Goal: Task Accomplishment & Management: Use online tool/utility

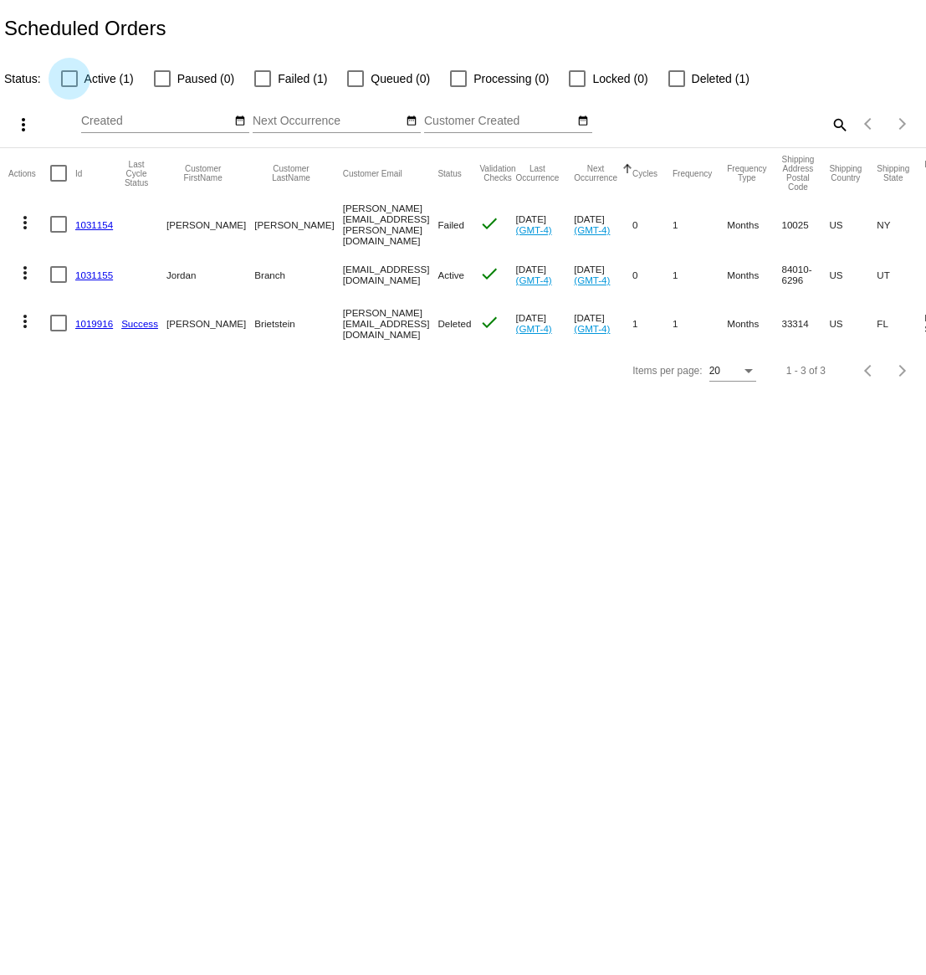
click at [69, 80] on div at bounding box center [69, 78] width 17 height 17
click at [69, 87] on input "Active (1)" at bounding box center [69, 87] width 1 height 1
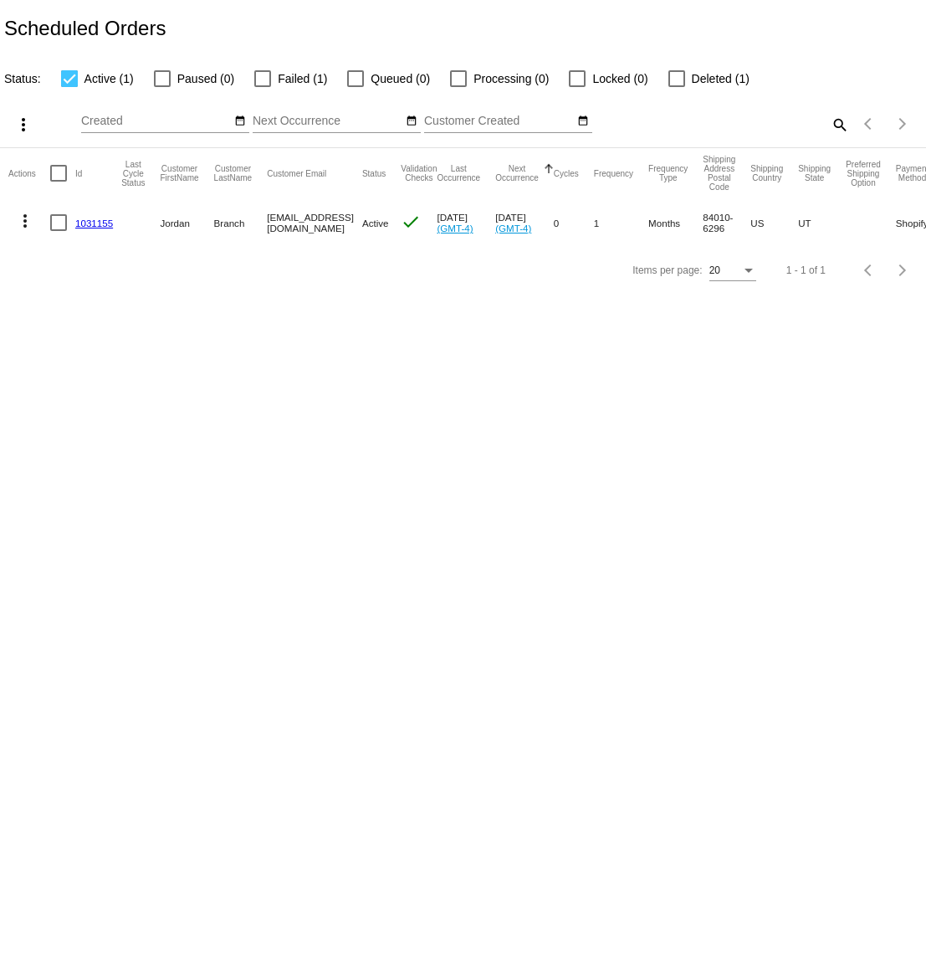
click at [70, 78] on div at bounding box center [69, 78] width 17 height 17
click at [69, 87] on input "Active (1)" at bounding box center [69, 87] width 1 height 1
checkbox input "false"
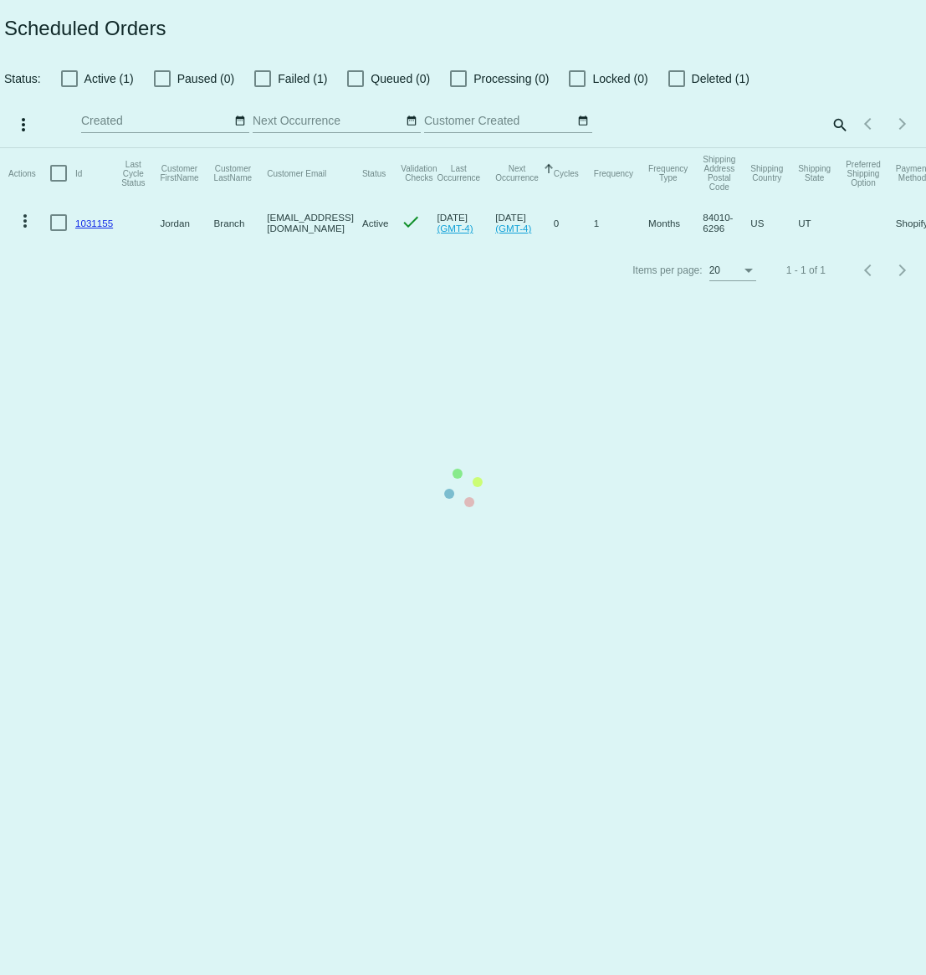
click at [261, 148] on mat-table "Actions Id Last Cycle Status Customer FirstName Customer LastName Customer Emai…" at bounding box center [463, 197] width 926 height 99
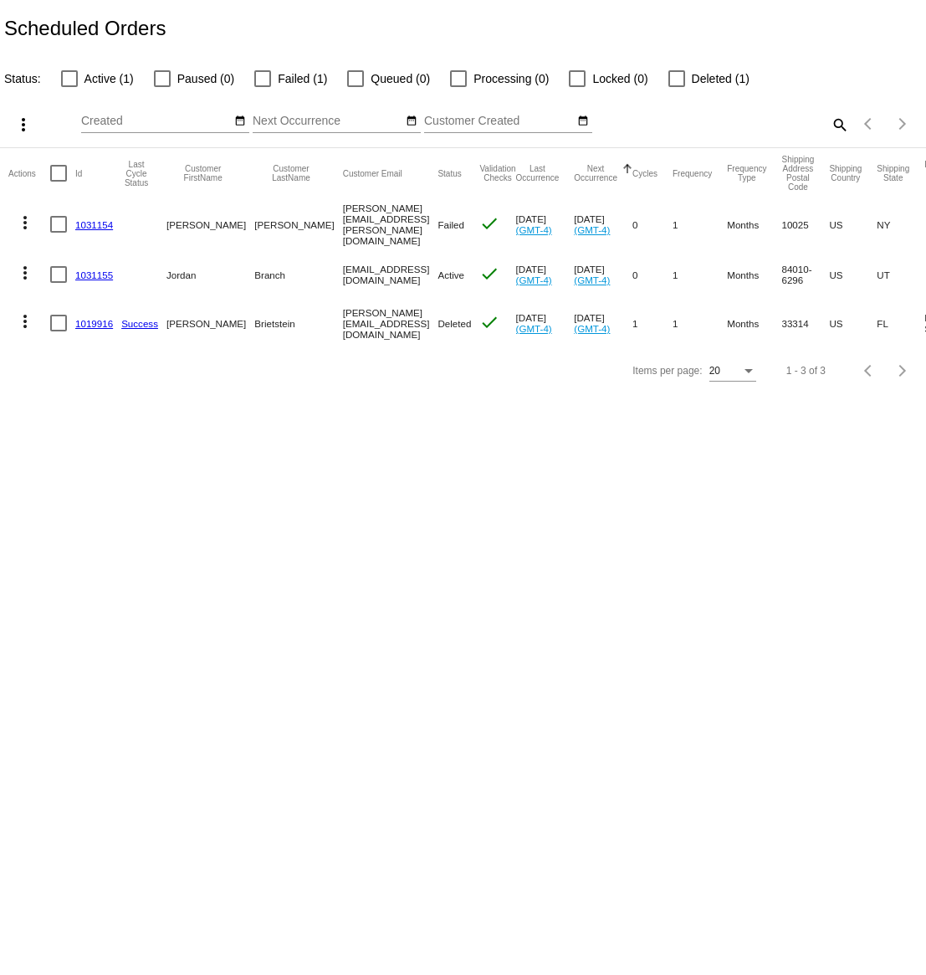
click at [25, 264] on mat-icon "more_vert" at bounding box center [25, 273] width 20 height 20
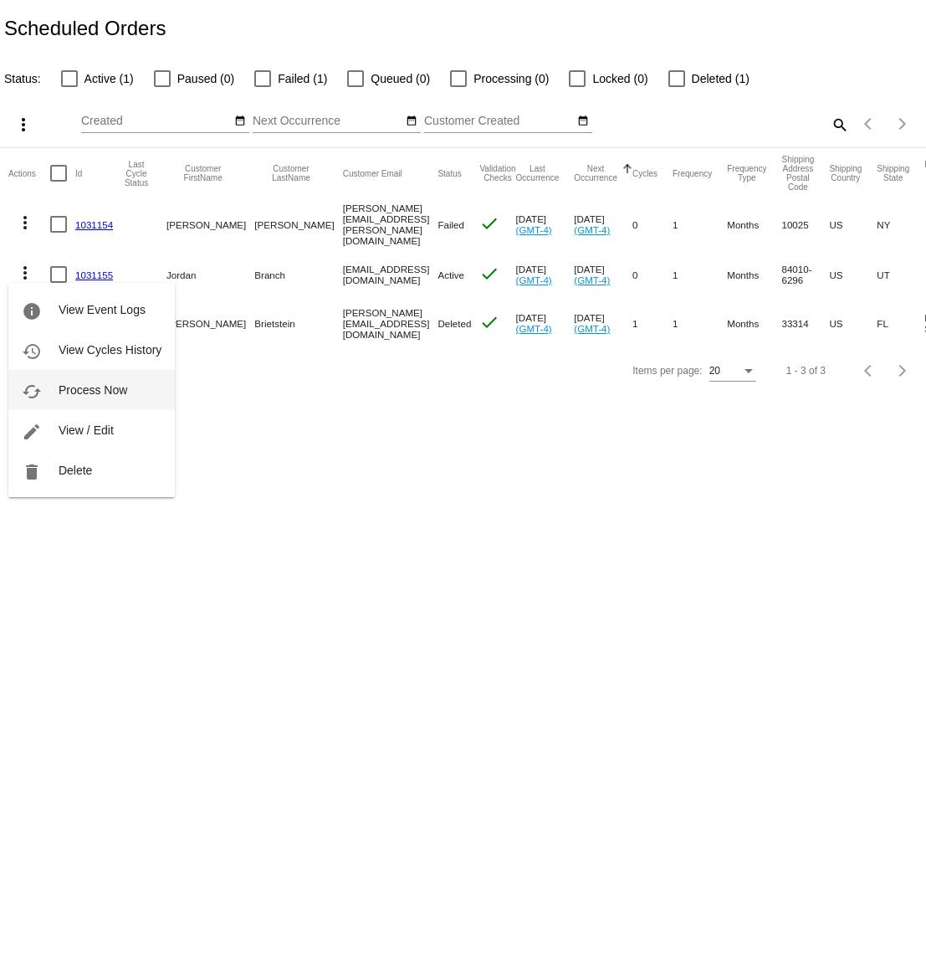
click at [70, 388] on span "Process Now" at bounding box center [93, 389] width 69 height 13
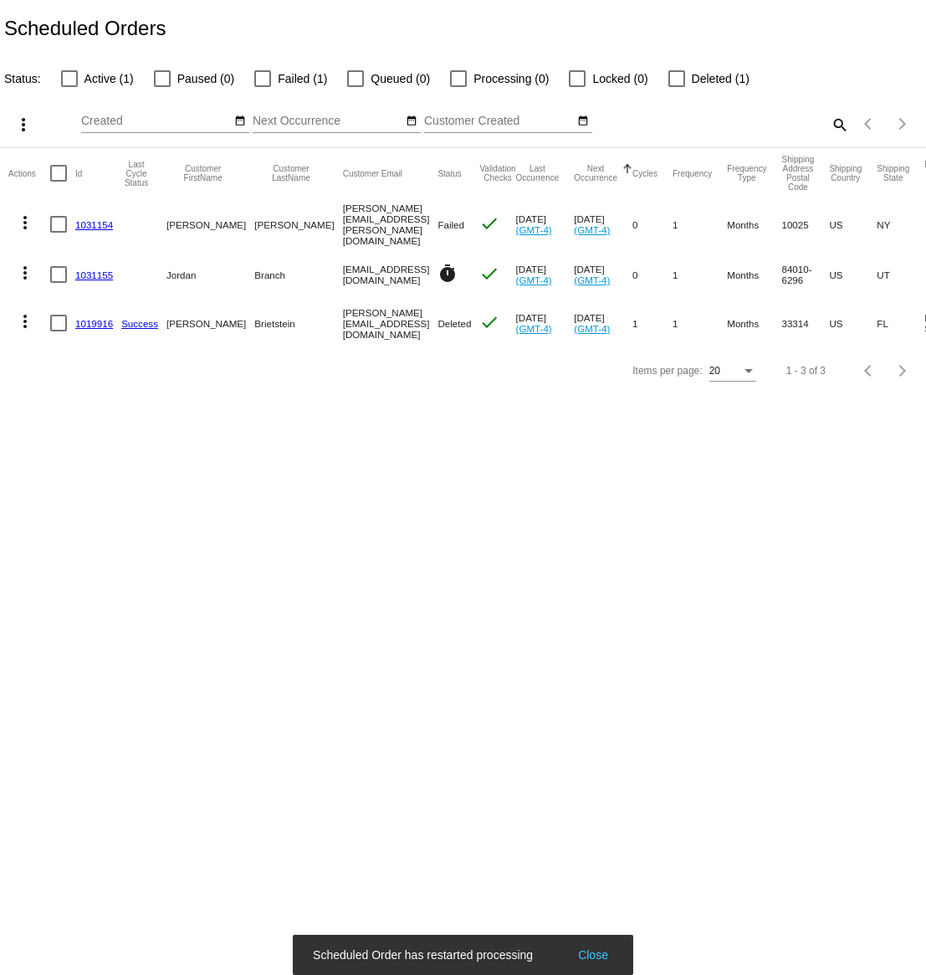
click at [25, 218] on mat-icon "more_vert" at bounding box center [25, 222] width 20 height 20
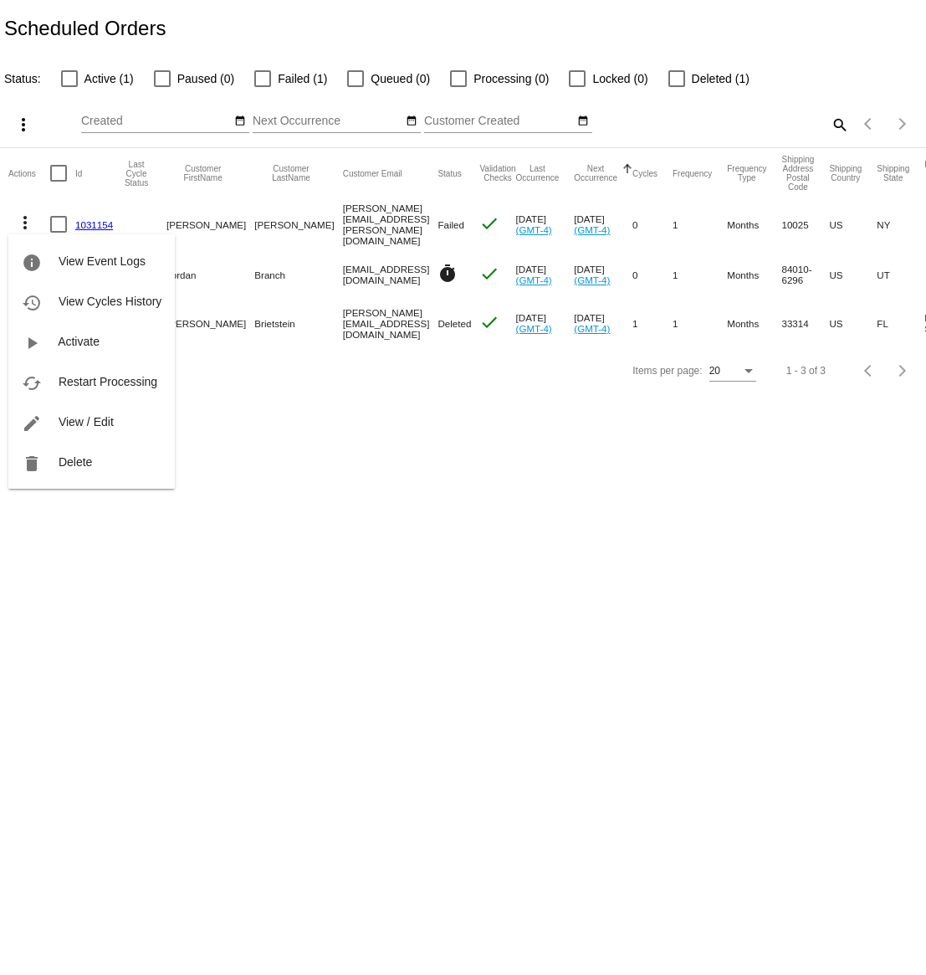
click at [420, 407] on div at bounding box center [463, 487] width 926 height 975
